Goal: Task Accomplishment & Management: Complete application form

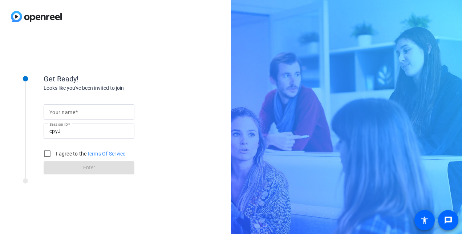
click at [92, 110] on input "Your name" at bounding box center [88, 112] width 79 height 9
type input "Anka"
click at [46, 151] on input "I agree to the Terms Of Service" at bounding box center [47, 153] width 15 height 15
checkbox input "true"
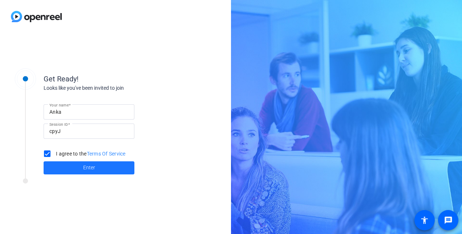
click at [71, 165] on span at bounding box center [89, 167] width 91 height 17
